Goal: Find specific page/section: Find specific page/section

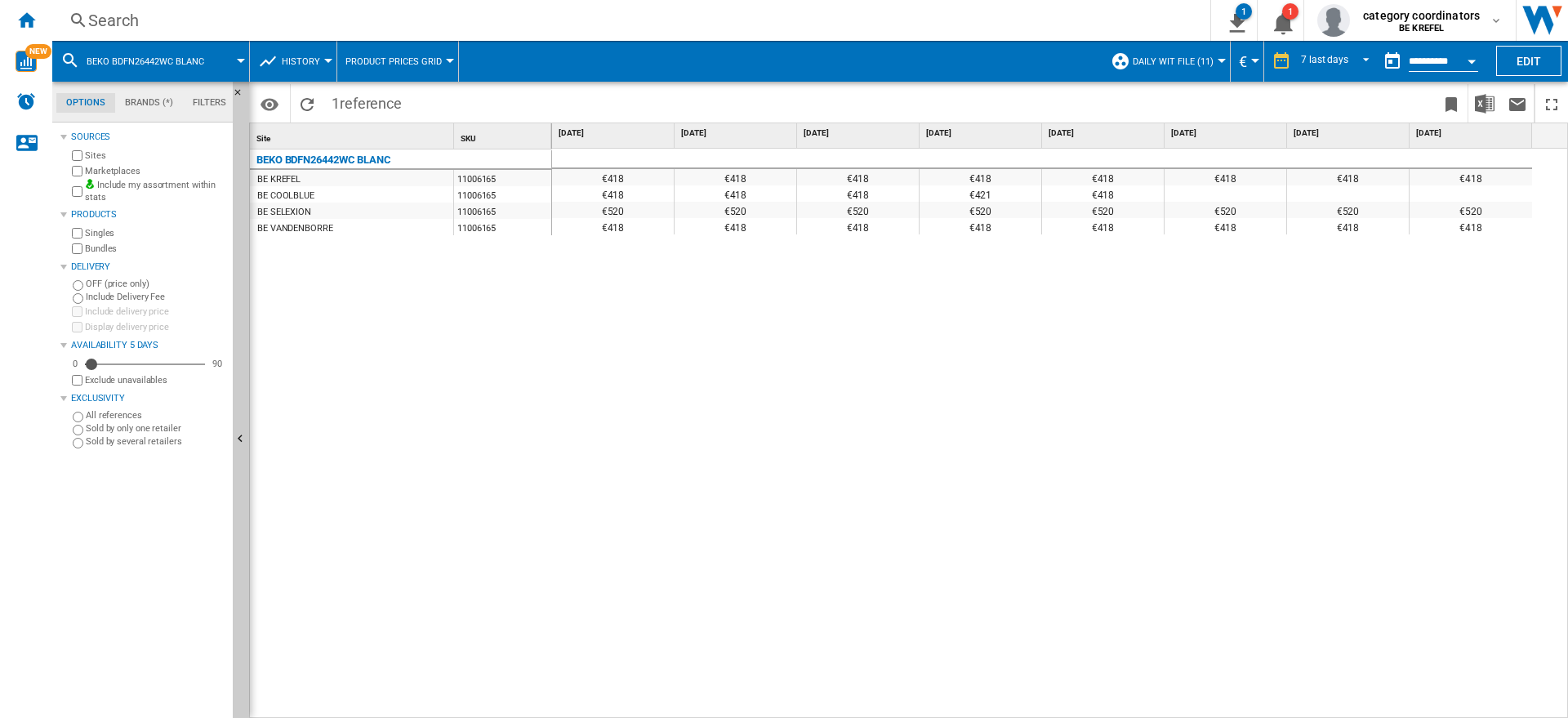
click at [136, 28] on div "Search" at bounding box center [628, 21] width 1080 height 23
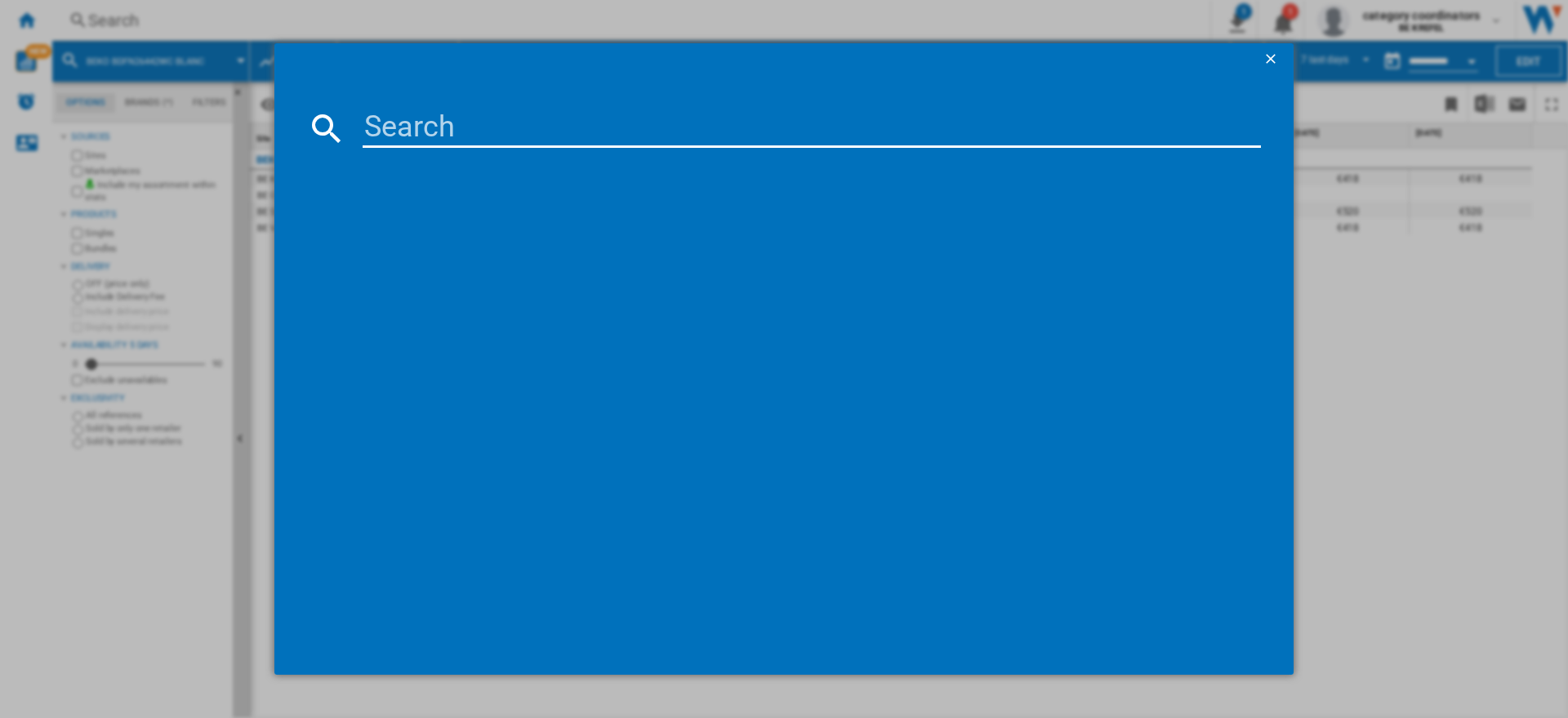
click at [428, 126] on input at bounding box center [811, 128] width 898 height 39
type input "11006162"
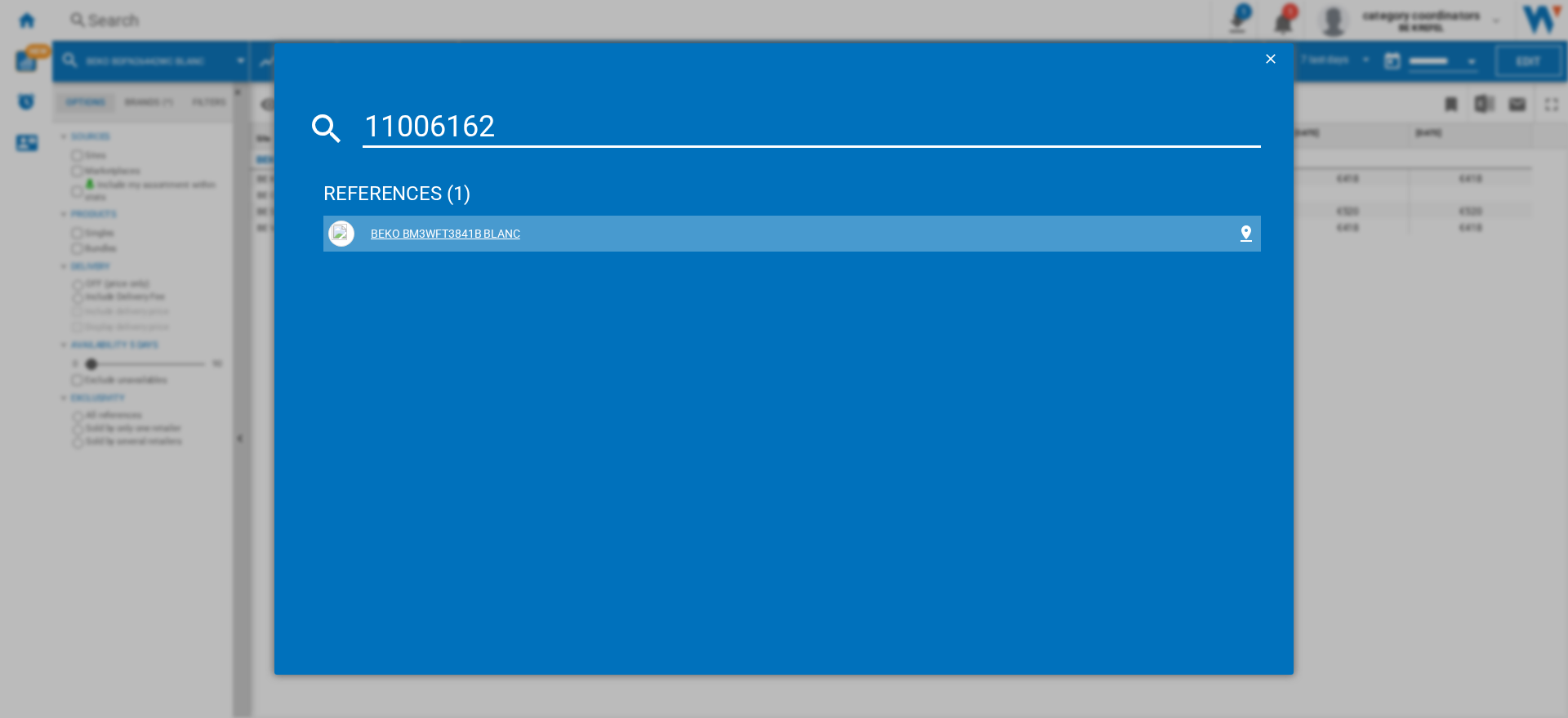
click at [464, 239] on div "BEKO BM3WFT3841B BLANC" at bounding box center [795, 235] width 882 height 16
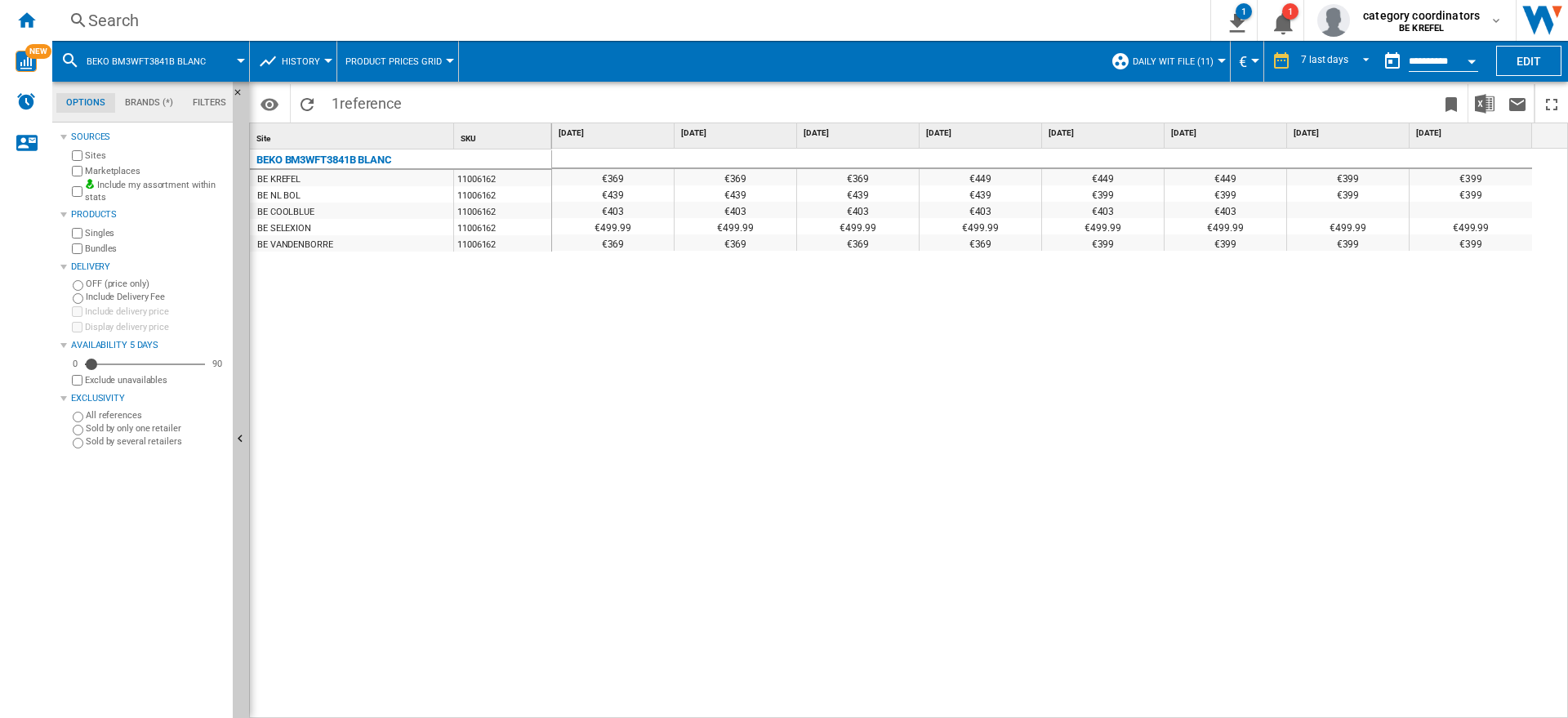
click at [162, 19] on div "Search" at bounding box center [628, 21] width 1080 height 23
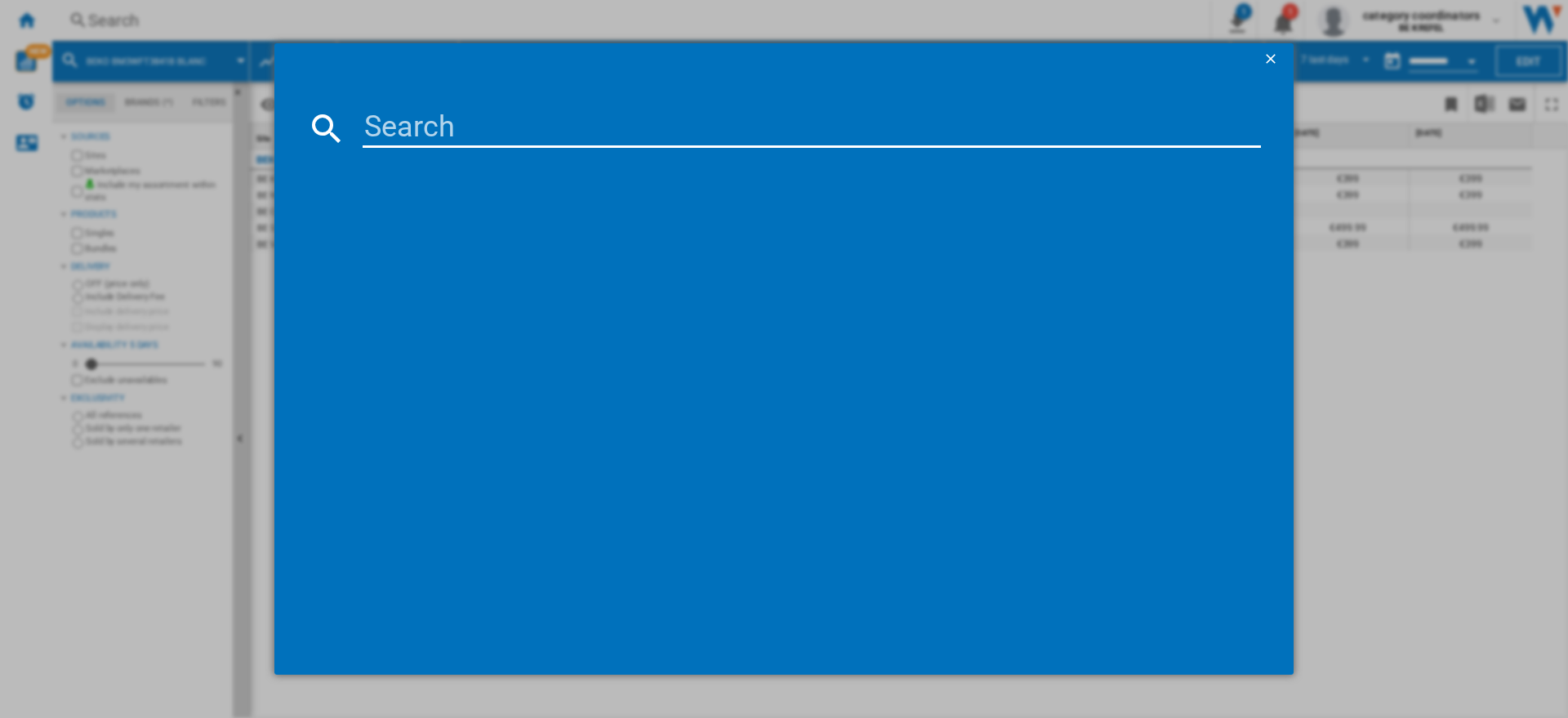
click at [408, 122] on input at bounding box center [811, 128] width 898 height 39
type input "11006042"
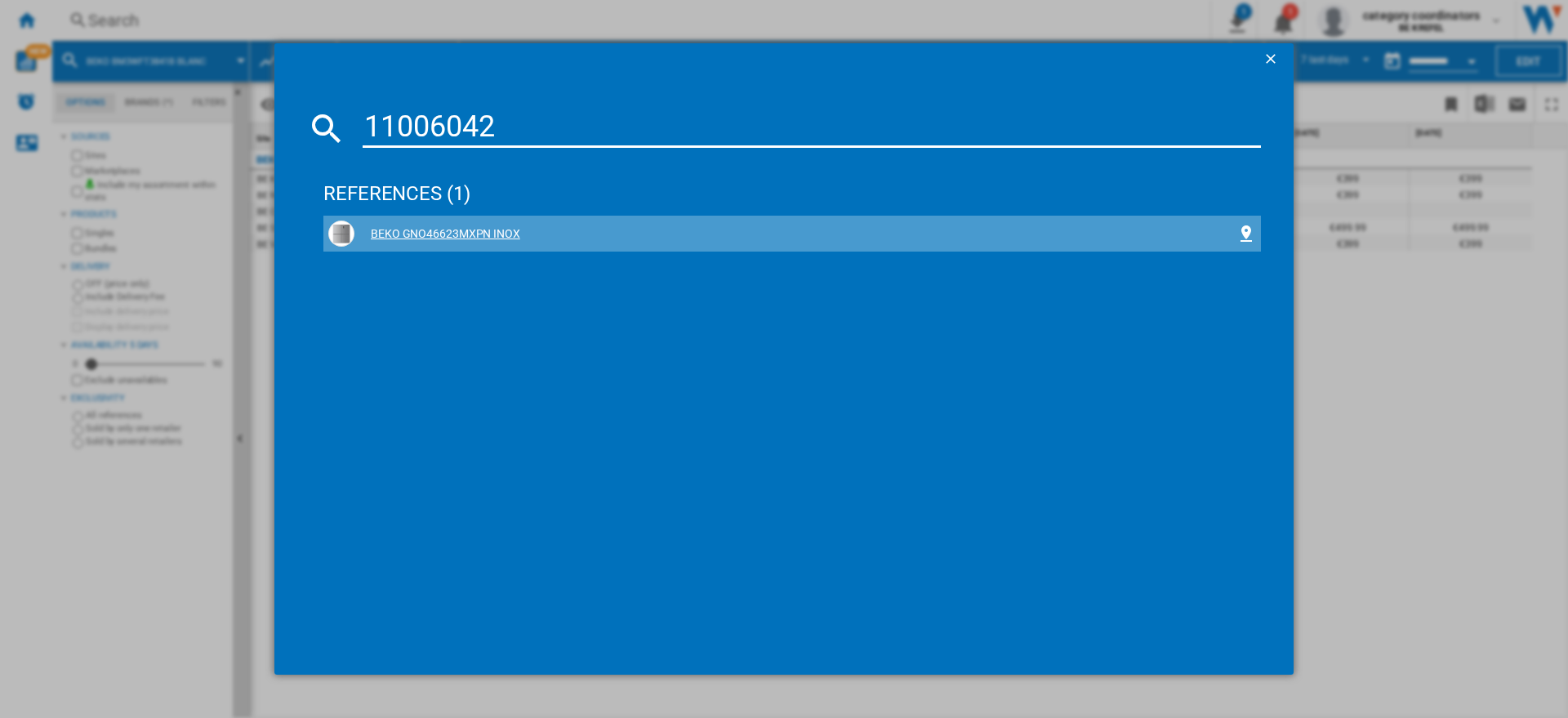
click at [450, 233] on div "BEKO GNO46623MXPN INOX" at bounding box center [795, 235] width 882 height 16
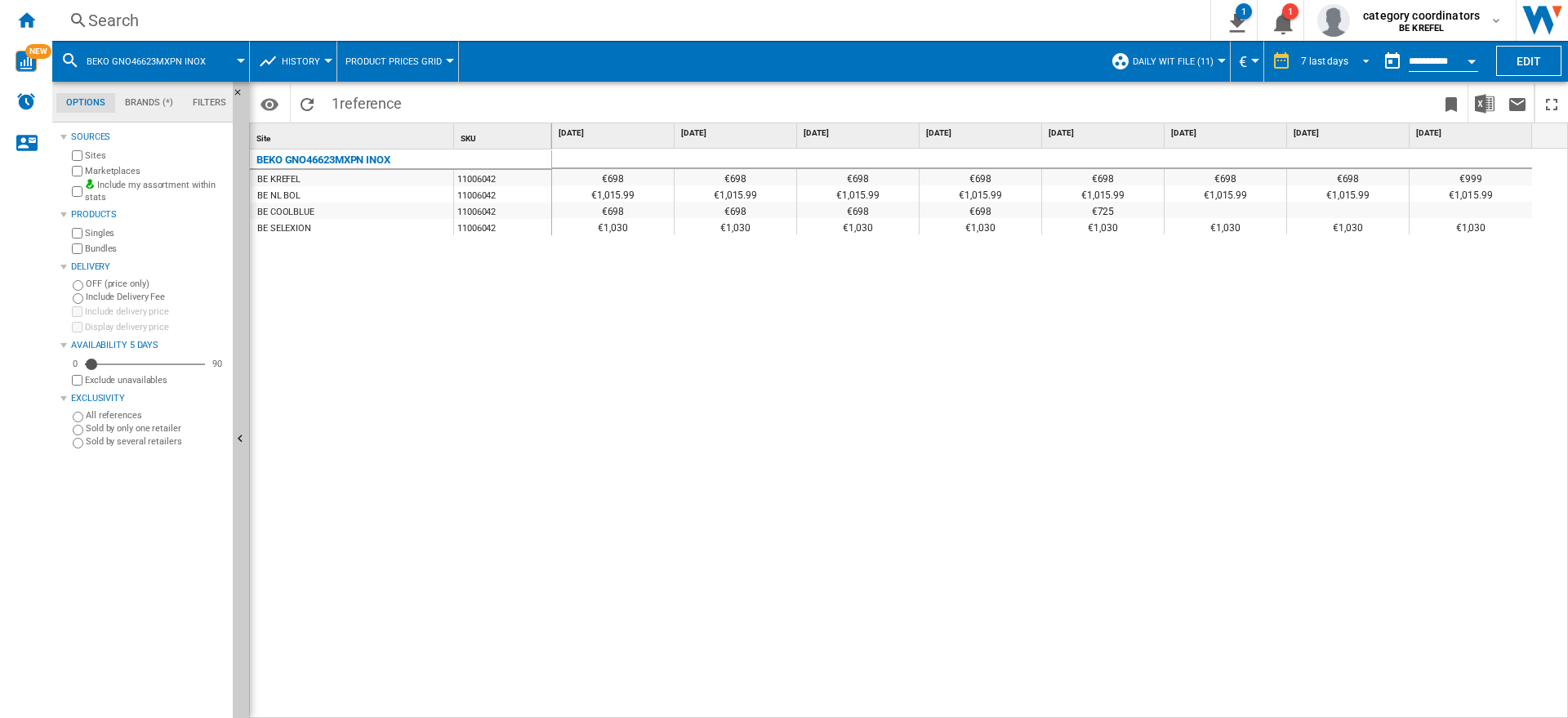
click at [1351, 57] on span "REPORTS.WIZARD.STEPS.REPORT.STEPS.REPORT_OPTIONS.PERIOD: 7 last days" at bounding box center [1361, 60] width 20 height 15
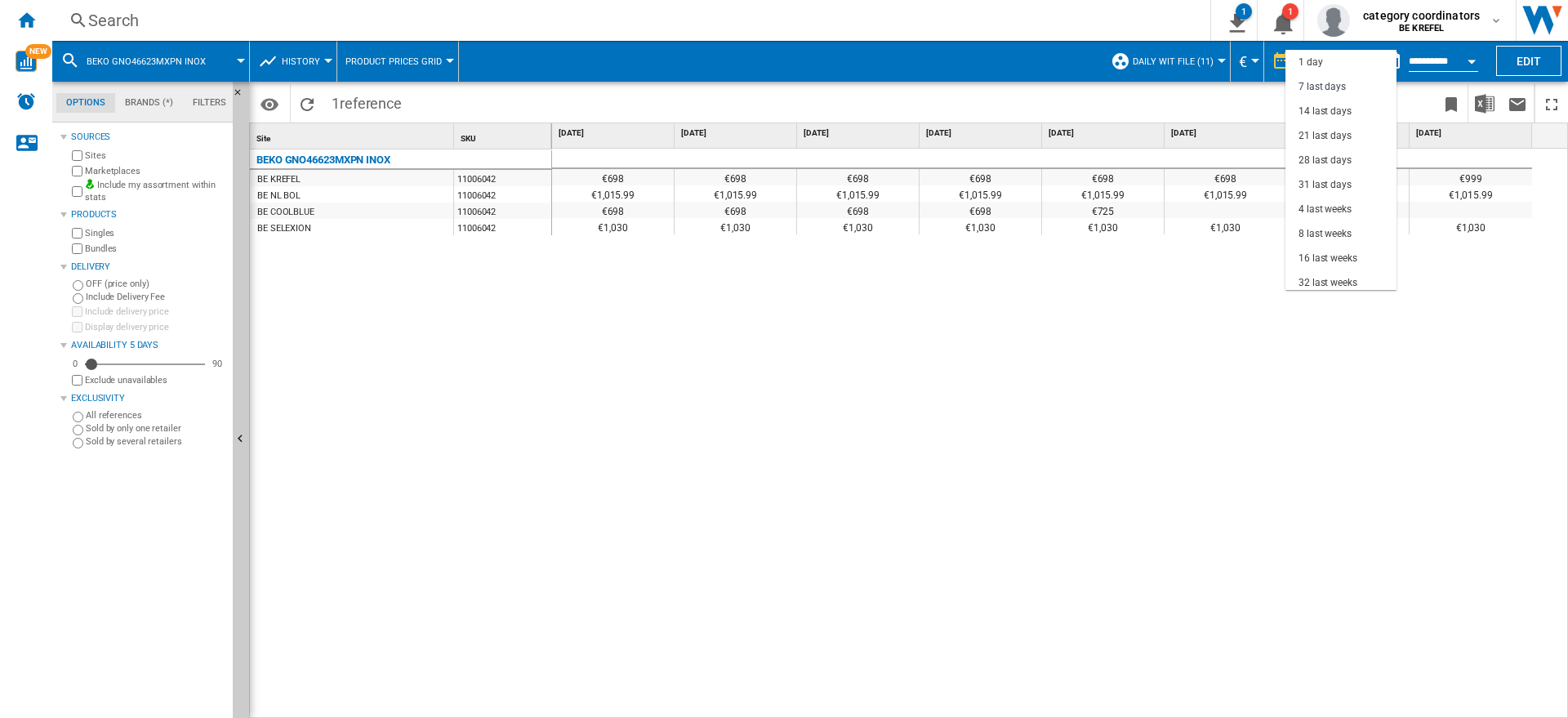
scroll to position [25, 0]
click at [1324, 107] on div "21 last days" at bounding box center [1324, 111] width 53 height 14
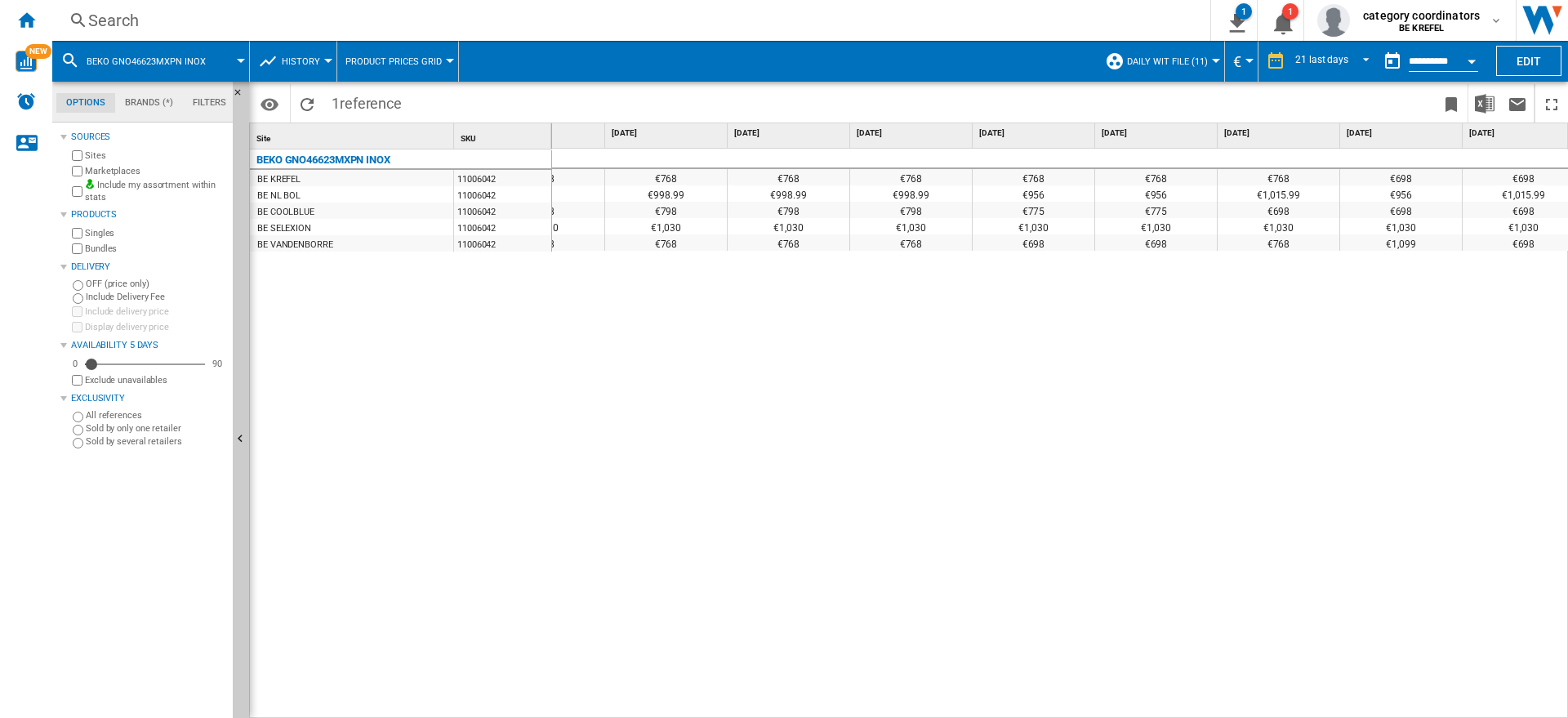
scroll to position [0, 687]
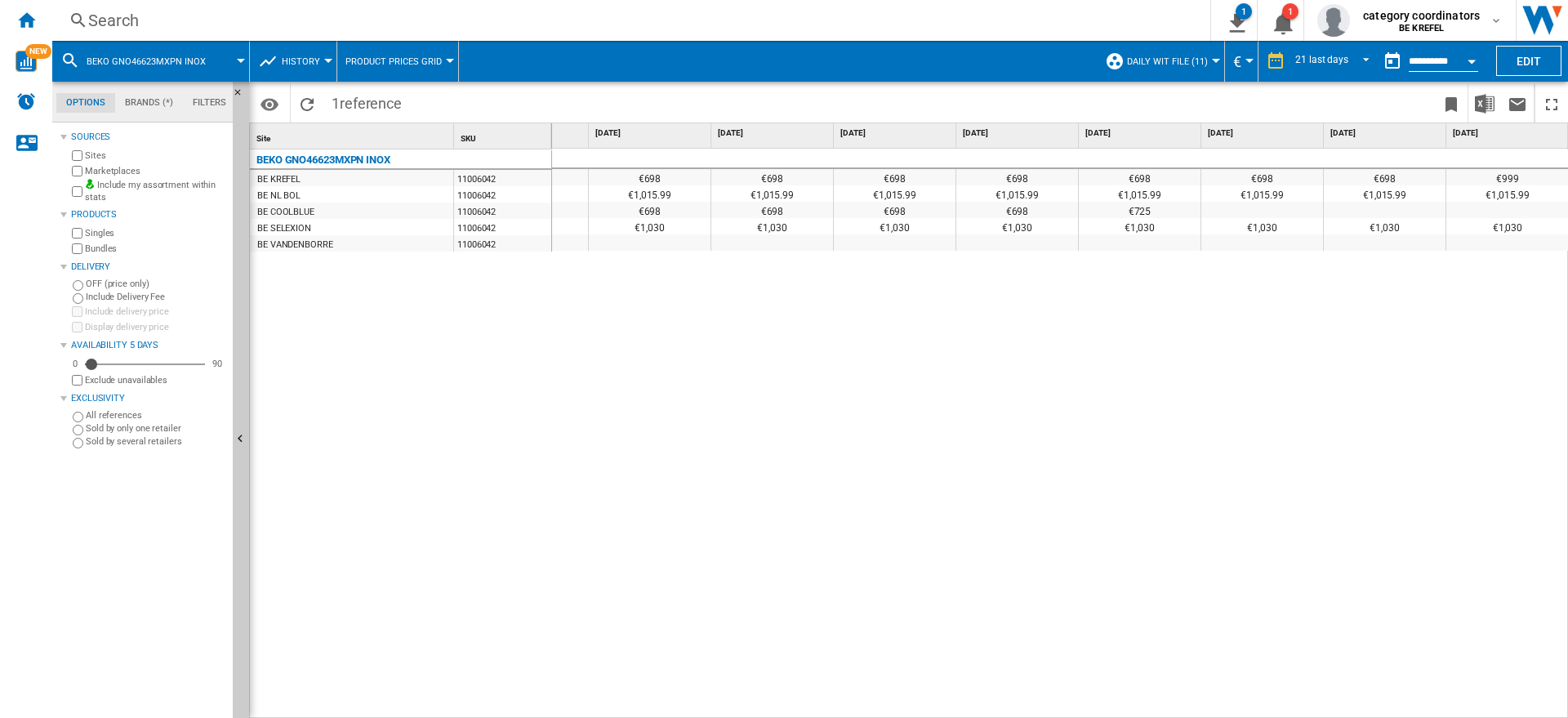
click at [1335, 391] on div "€768 €768 €768 €768 €768 €768 €768 €768 €768 €768 €768 €768 €698 €698 €698 €698…" at bounding box center [1060, 433] width 1017 height 570
click at [152, 25] on div "Search" at bounding box center [628, 21] width 1080 height 23
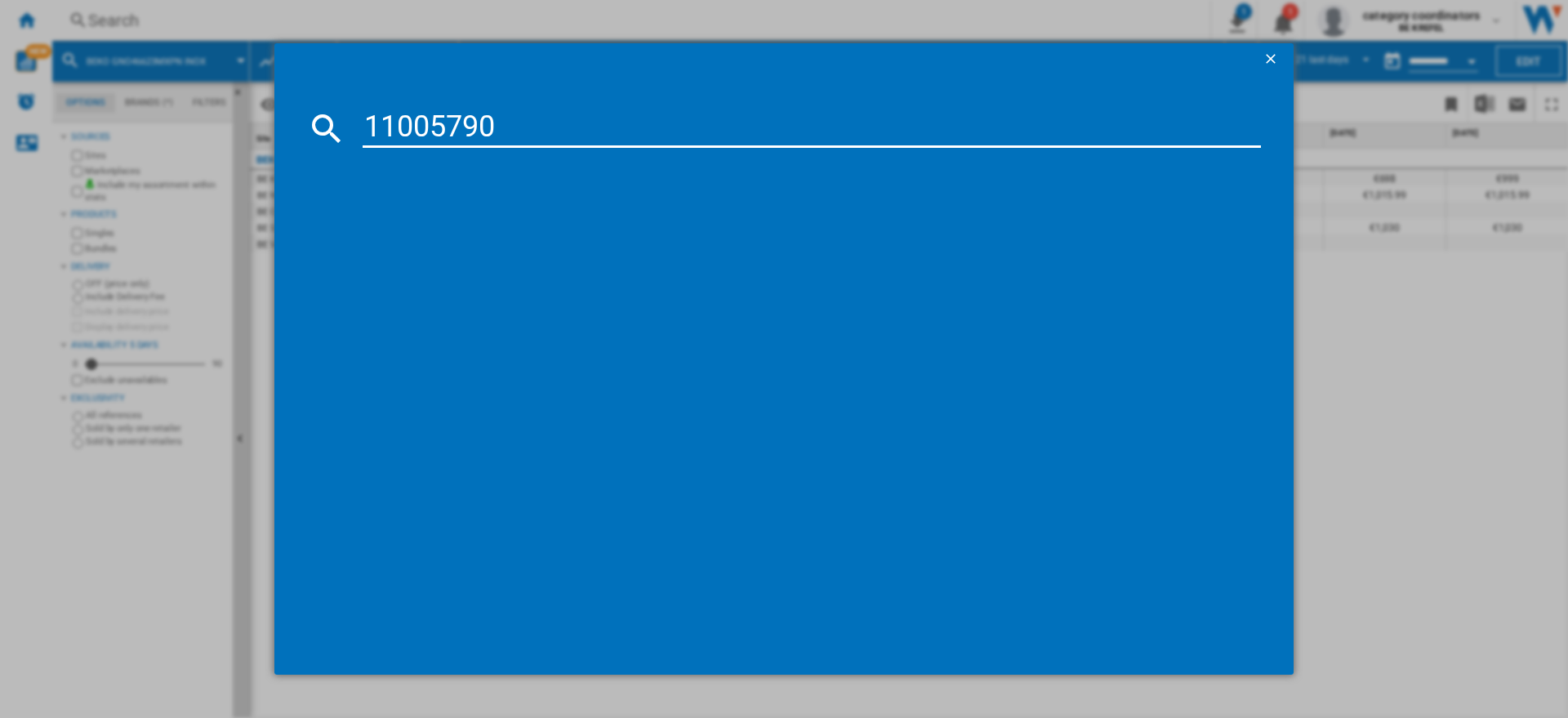
type input "11005790"
click at [417, 236] on div "BEKO TS190040N BLANC" at bounding box center [795, 235] width 882 height 16
